Goal: Task Accomplishment & Management: Complete application form

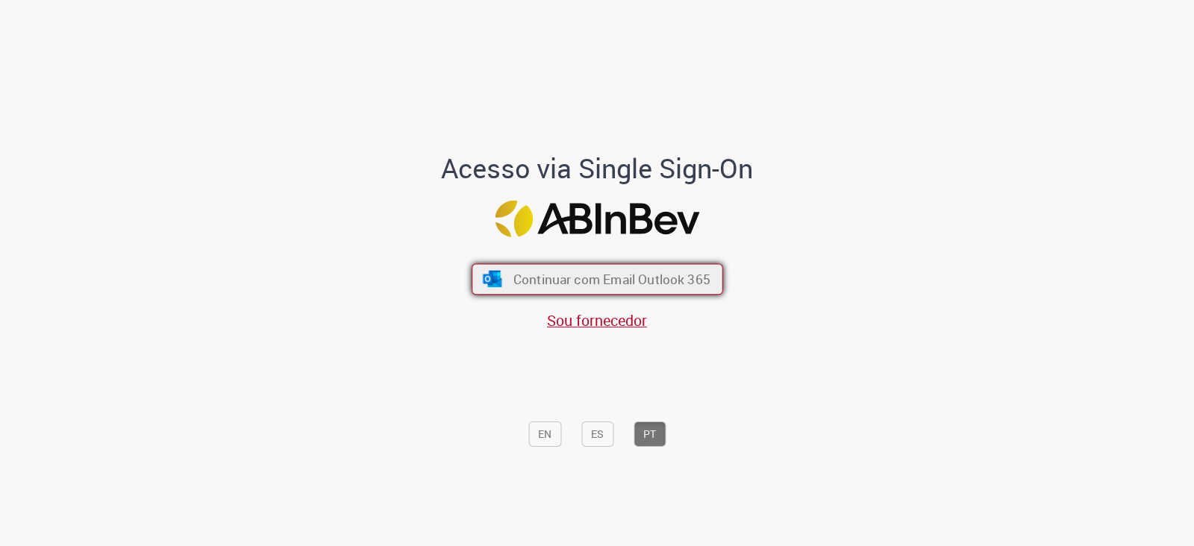
click at [533, 285] on span "Continuar com Email Outlook 365" at bounding box center [611, 279] width 197 height 17
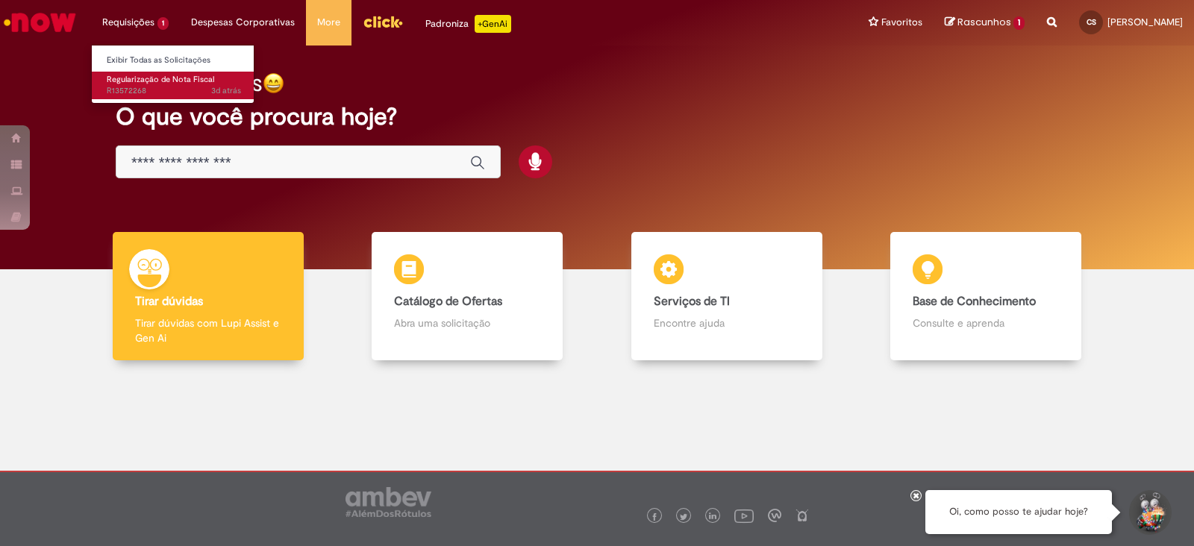
click at [182, 83] on span "Regularização de Nota Fiscal" at bounding box center [160, 79] width 107 height 11
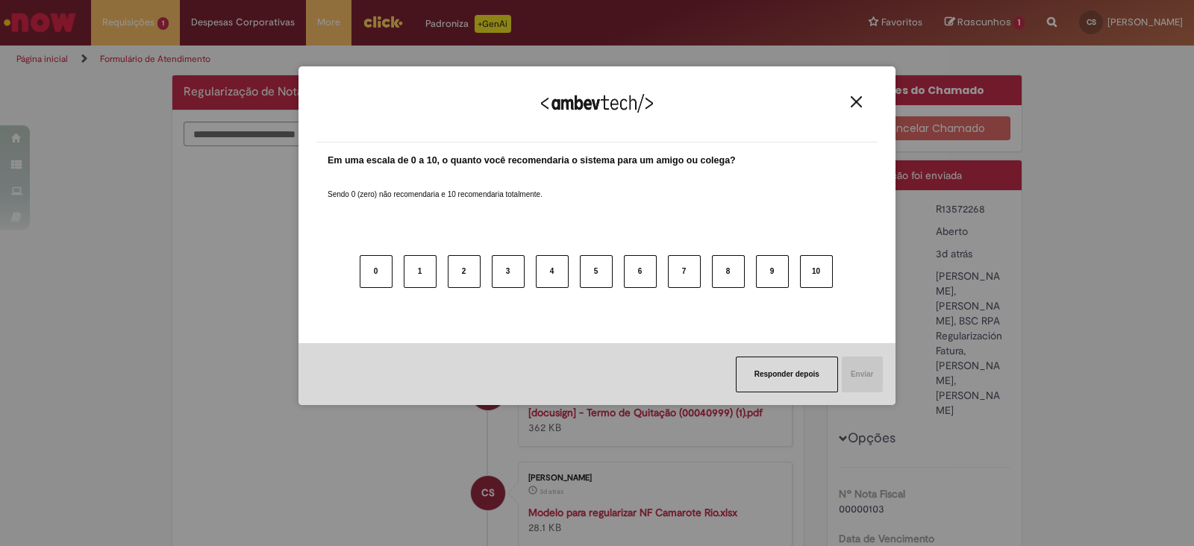
click at [854, 93] on div "Agradecemos seu feedback!" at bounding box center [596, 113] width 561 height 58
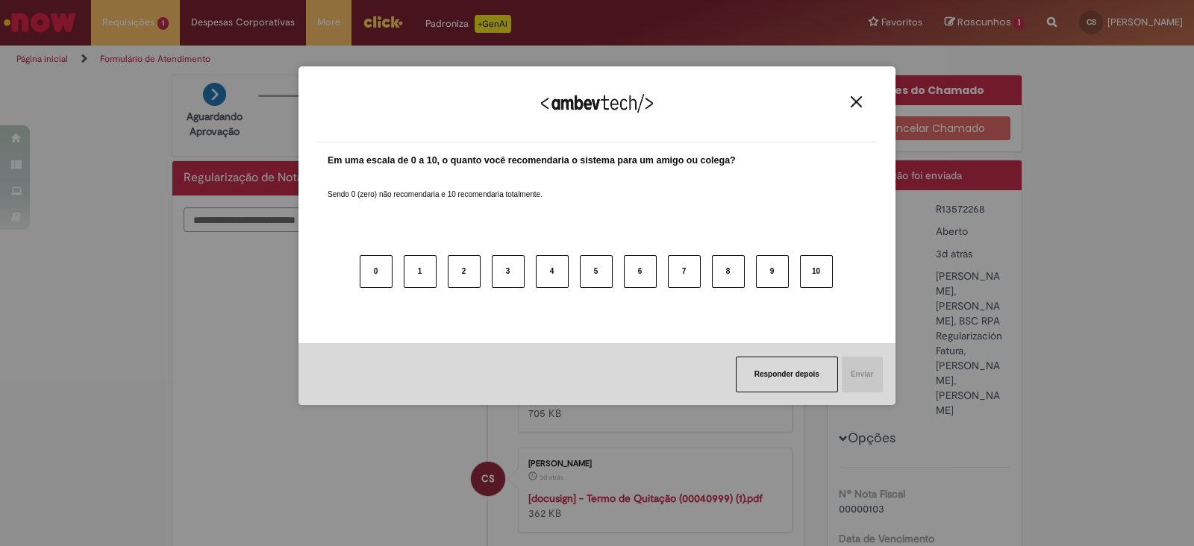
click at [851, 99] on img "Close" at bounding box center [856, 101] width 11 height 11
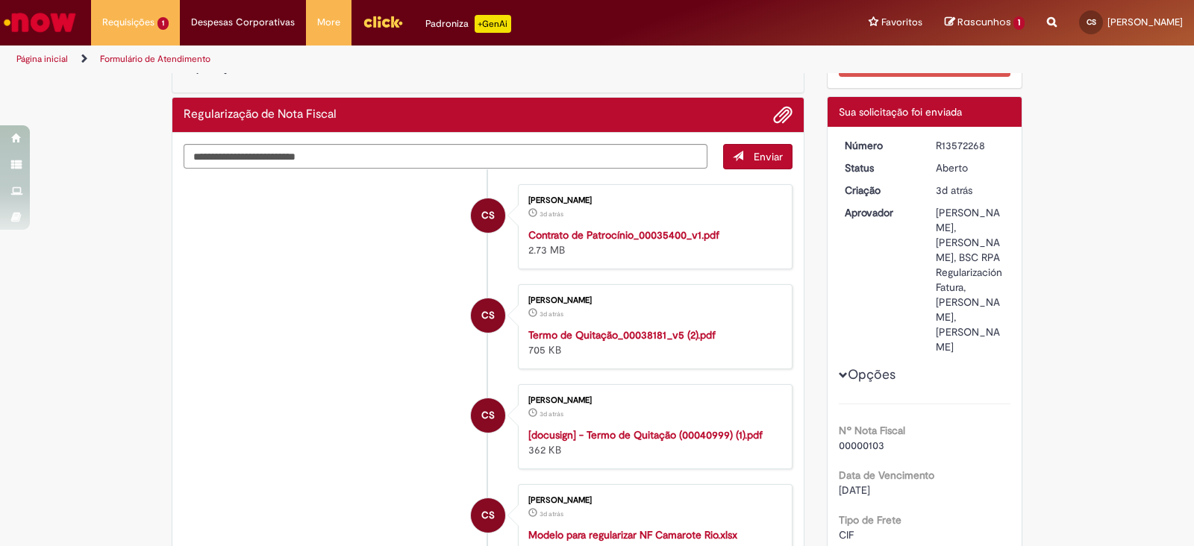
scroll to position [93, 0]
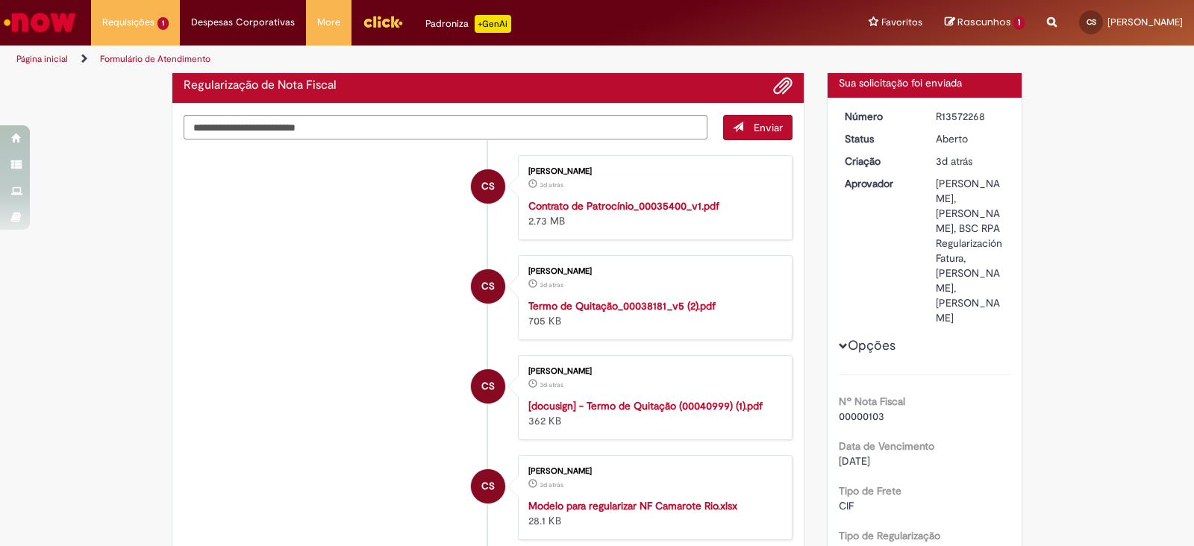
drag, startPoint x: 959, startPoint y: 442, endPoint x: 915, endPoint y: 179, distance: 266.3
click at [915, 109] on dl "Número R13572268 Status Aberto Criação 3d atrás 3 dias atrás Aprovador Aline Al…" at bounding box center [926, 109] width 184 height 0
drag, startPoint x: 1166, startPoint y: 248, endPoint x: 1084, endPoint y: 341, distance: 123.7
drag, startPoint x: 928, startPoint y: 313, endPoint x: 1001, endPoint y: 314, distance: 73.1
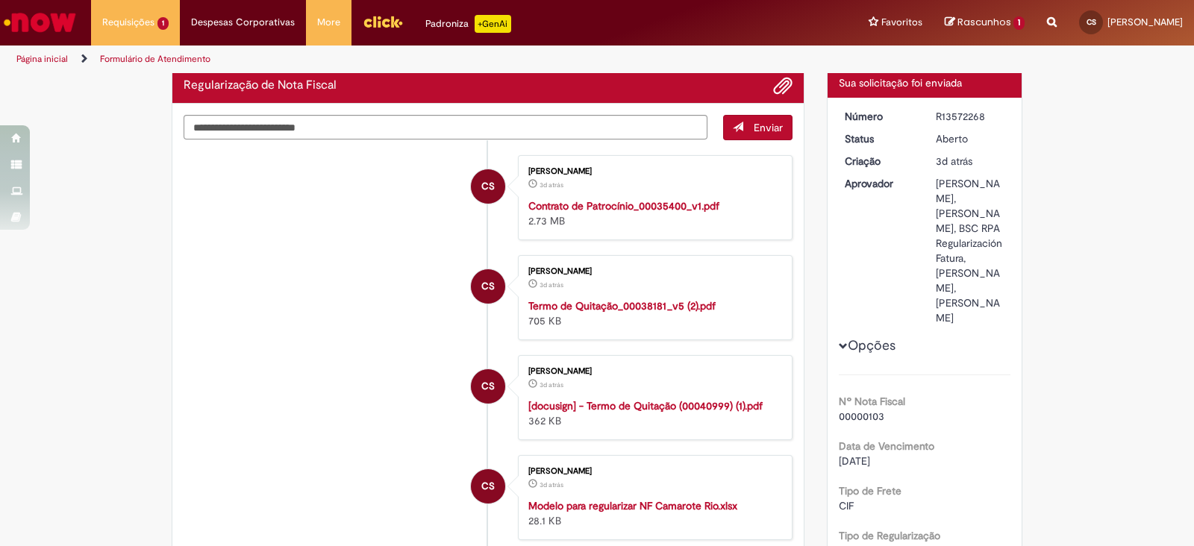
click at [1001, 314] on dd "Aline Alessandra Sandy Sanchez Barbosa, Beatriz Guardia Olmos, BSC RPA Regulari…" at bounding box center [971, 250] width 92 height 149
click at [998, 235] on dd "Aline Alessandra Sandy Sanchez Barbosa, Beatriz Guardia Olmos, BSC RPA Regulari…" at bounding box center [971, 250] width 92 height 149
